Goal: Use online tool/utility: Utilize a website feature to perform a specific function

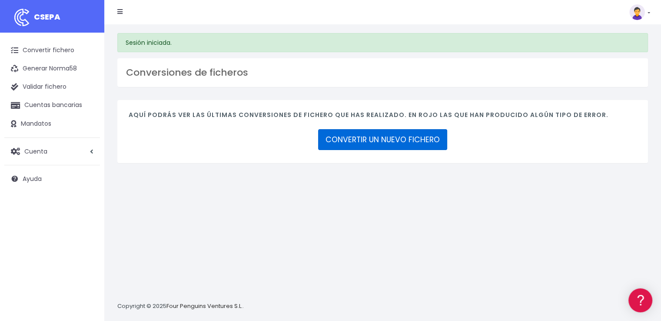
click at [404, 135] on link "CONVERTIR UN NUEVO FICHERO" at bounding box center [382, 139] width 129 height 21
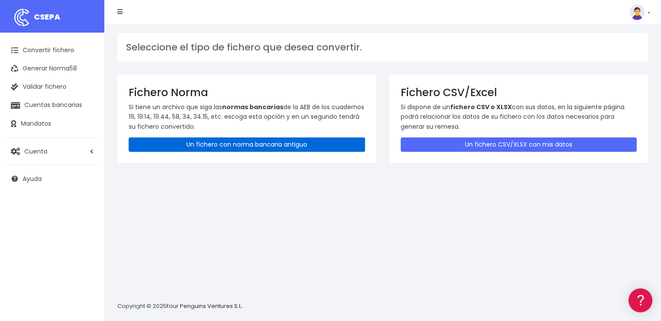
click at [164, 143] on link "Un fichero con norma bancaria antiguo" at bounding box center [247, 144] width 236 height 14
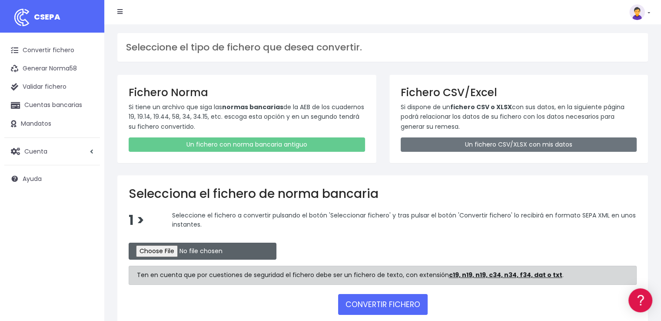
click at [195, 253] on input "file" at bounding box center [203, 250] width 148 height 17
type input "C:\fakepath\REMESA 2 B SAN 01 10 2025.N19"
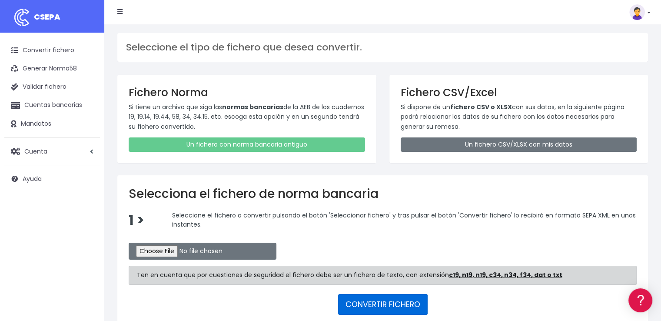
drag, startPoint x: 350, startPoint y: 303, endPoint x: 333, endPoint y: 293, distance: 19.8
click at [349, 301] on button "CONVERTIR FICHERO" at bounding box center [383, 304] width 90 height 21
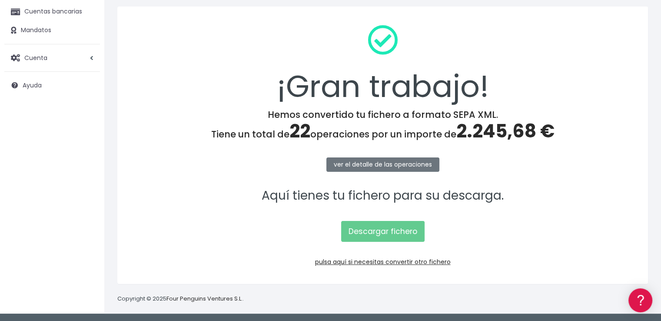
scroll to position [94, 0]
click at [375, 230] on link "Descargar fichero" at bounding box center [382, 230] width 83 height 21
